Goal: Task Accomplishment & Management: Manage account settings

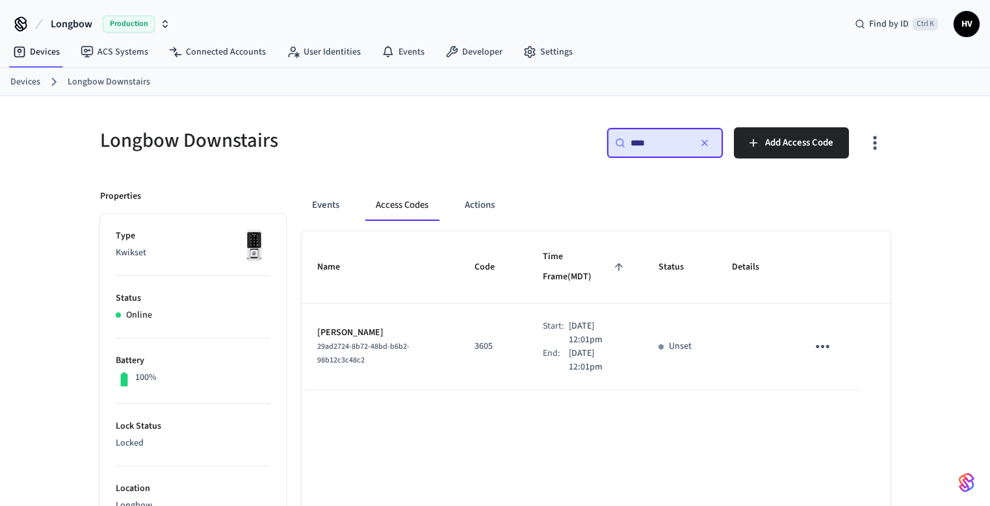
click at [824, 345] on icon "sticky table" at bounding box center [823, 346] width 14 height 3
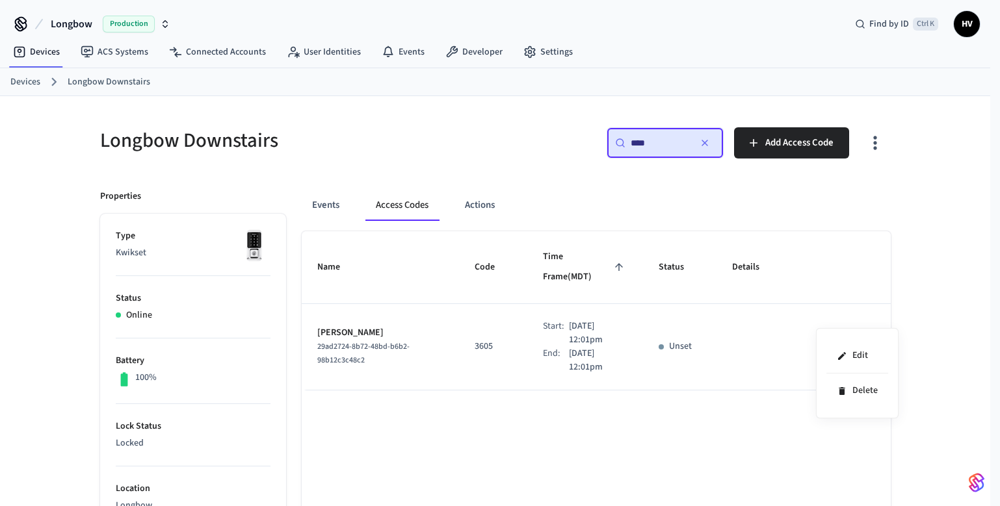
click at [847, 350] on li "Edit" at bounding box center [857, 356] width 62 height 35
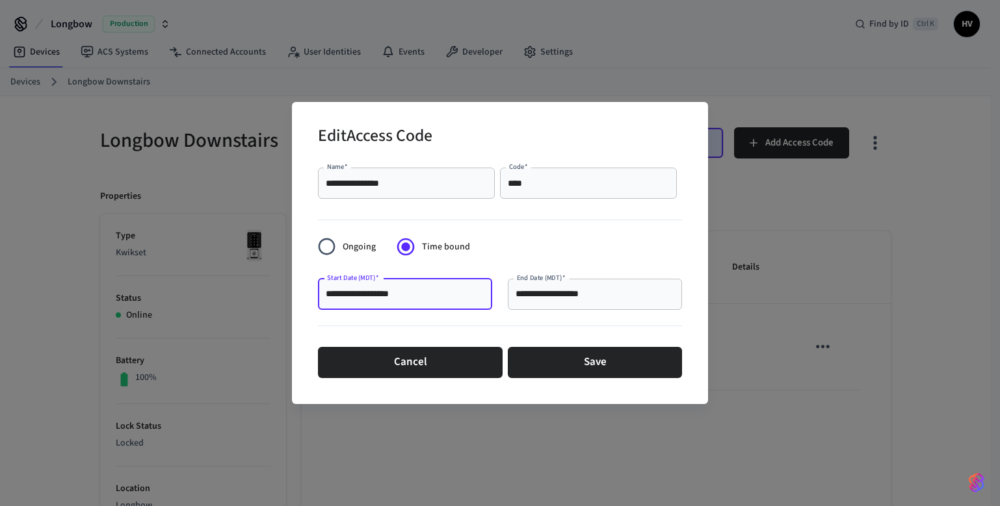
click at [374, 296] on input "**********" at bounding box center [405, 294] width 159 height 13
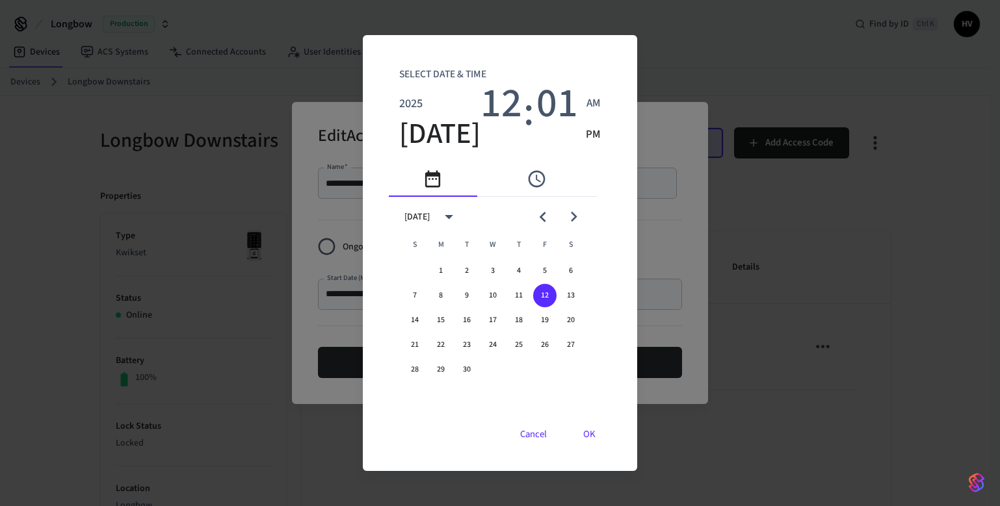
click at [533, 181] on icon "pick time" at bounding box center [536, 179] width 20 height 20
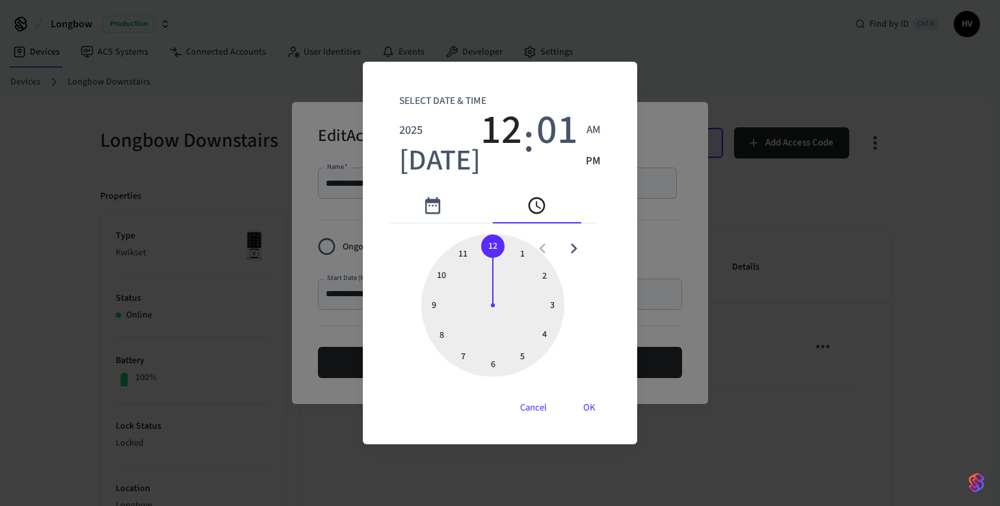
click at [464, 253] on div at bounding box center [492, 305] width 143 height 143
click at [560, 127] on span "01" at bounding box center [557, 130] width 42 height 47
click at [493, 243] on div at bounding box center [492, 305] width 143 height 143
click at [593, 129] on span "AM" at bounding box center [593, 130] width 14 height 17
type input "**********"
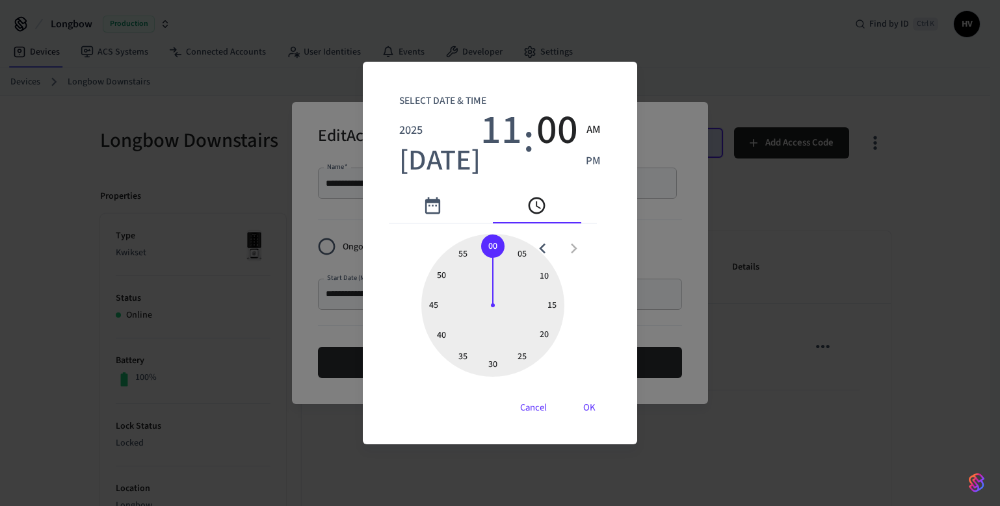
click at [595, 409] on button "OK" at bounding box center [589, 408] width 44 height 31
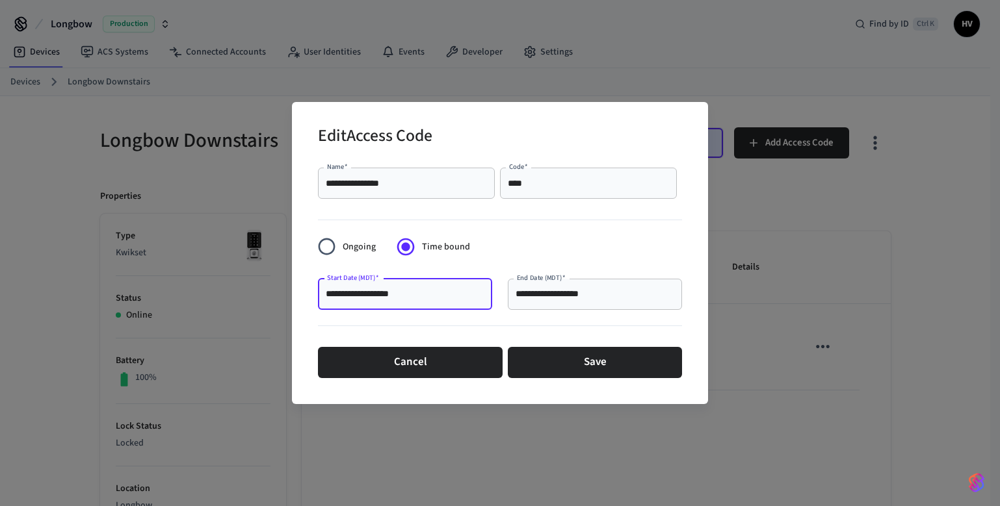
click at [603, 365] on button "Save" at bounding box center [595, 362] width 174 height 31
